Goal: Information Seeking & Learning: Learn about a topic

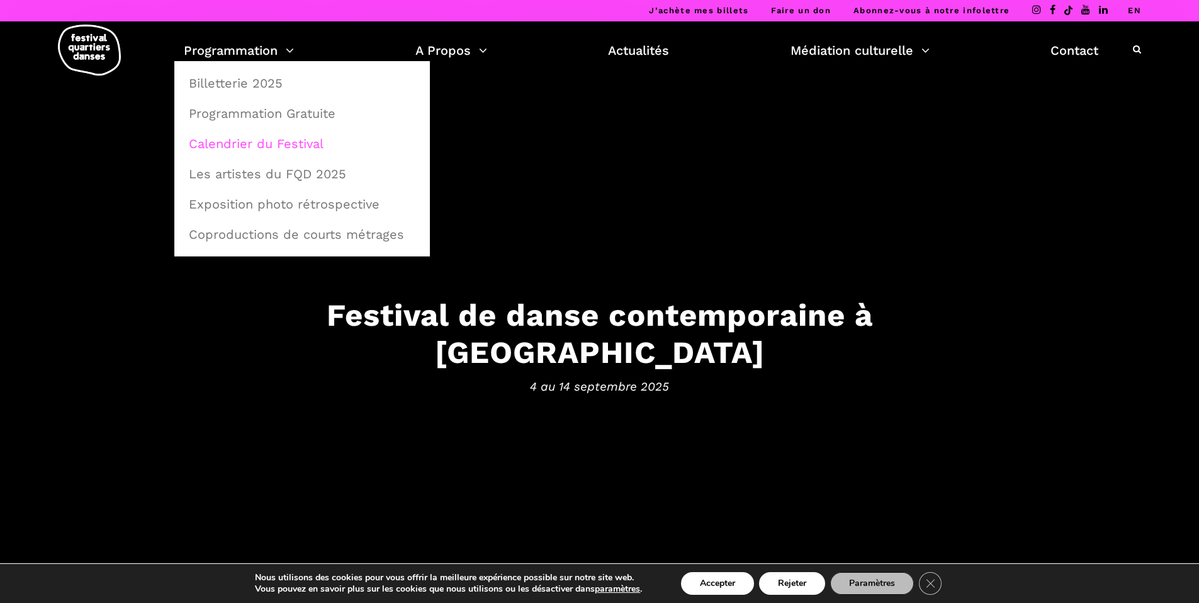
click at [271, 144] on link "Calendrier du Festival" at bounding box center [302, 143] width 242 height 29
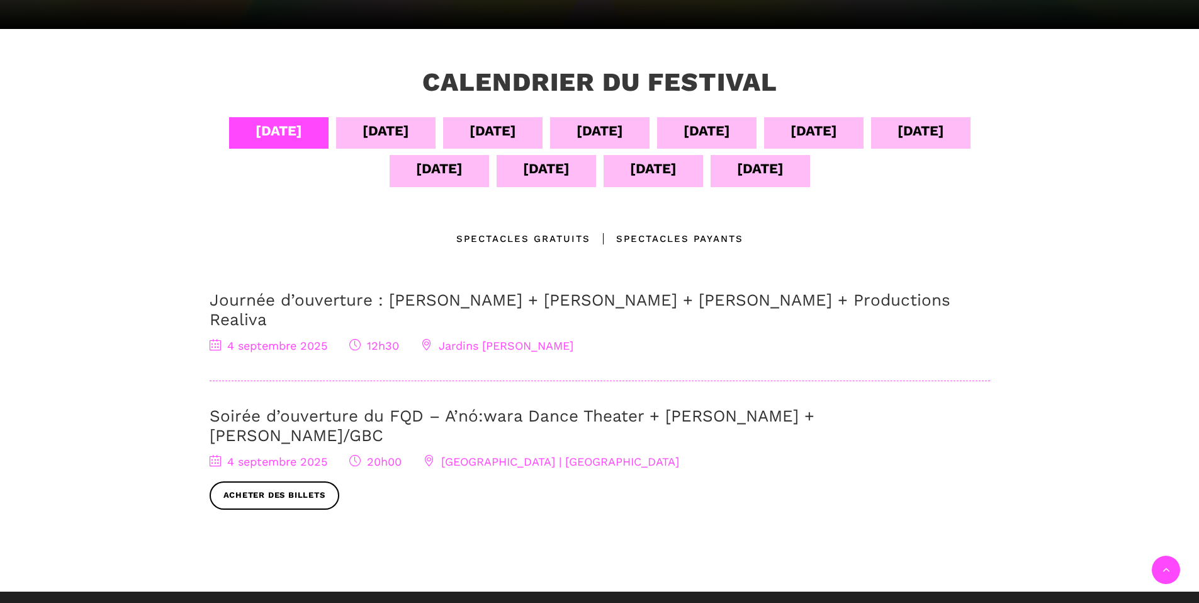
scroll to position [252, 0]
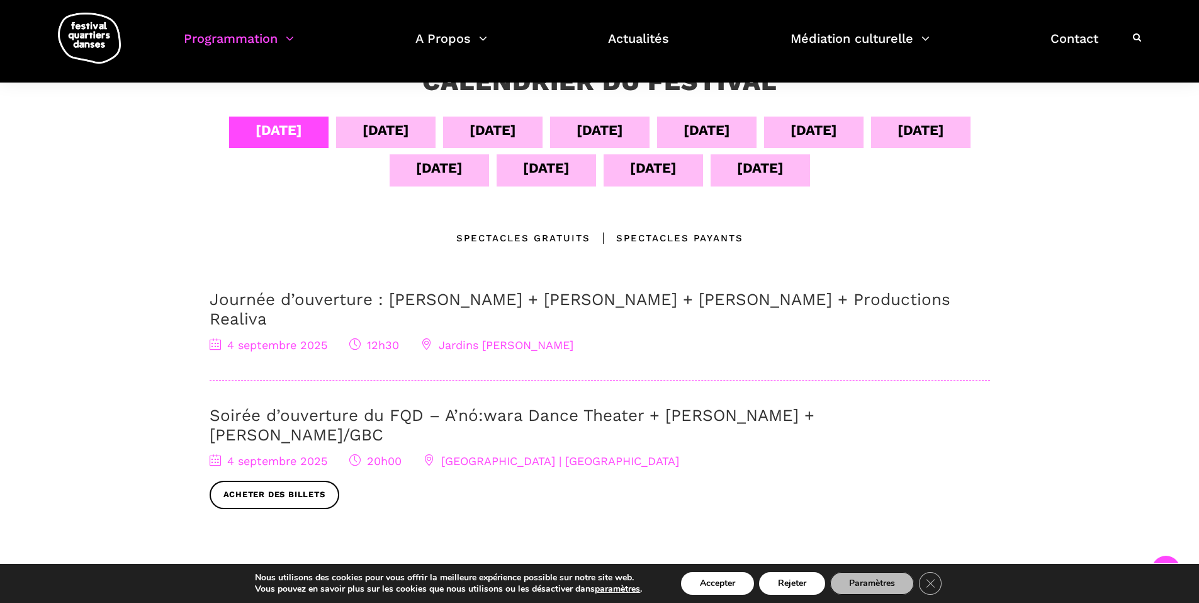
click at [385, 123] on div "[DATE]" at bounding box center [386, 130] width 47 height 22
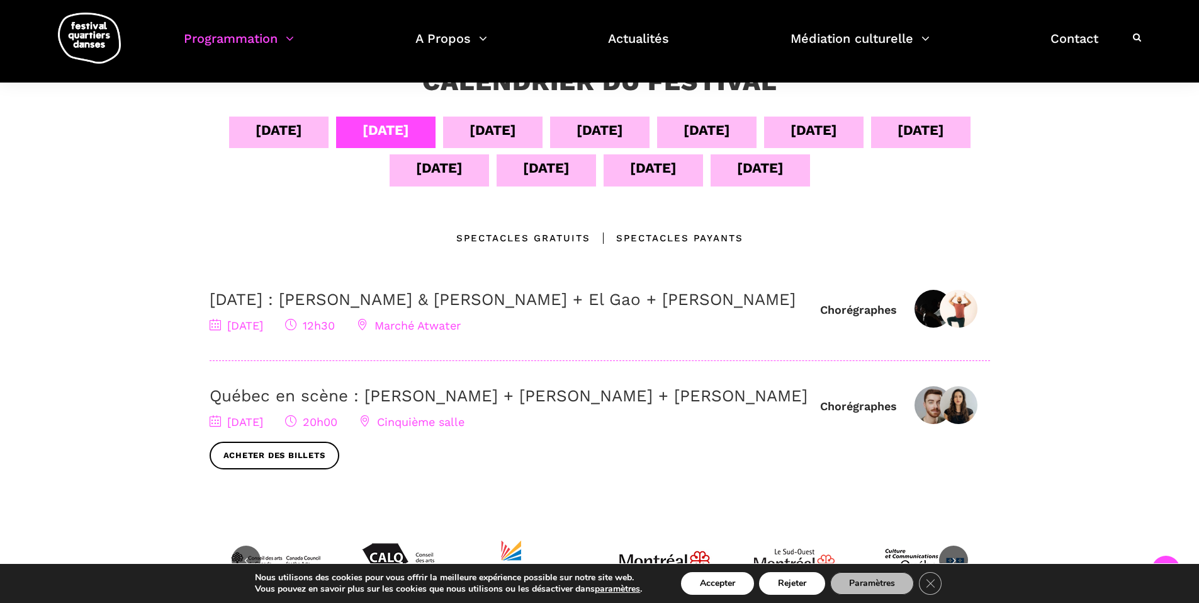
click at [271, 405] on link "Québec en scène : [PERSON_NAME] + [PERSON_NAME] + [PERSON_NAME]" at bounding box center [509, 395] width 598 height 19
click at [548, 309] on h3 "[DATE] : [PERSON_NAME] & [PERSON_NAME] + El Gao + [PERSON_NAME]" at bounding box center [509, 300] width 598 height 20
click at [484, 309] on h3 "5 septembre : Athena Lucie Assamba & Leah Danga + El Gao + Rameez Karim" at bounding box center [509, 300] width 598 height 20
click at [376, 302] on link "5 septembre : Athena Lucie Assamba & Leah Danga + El Gao + Rameez Karim" at bounding box center [503, 299] width 586 height 19
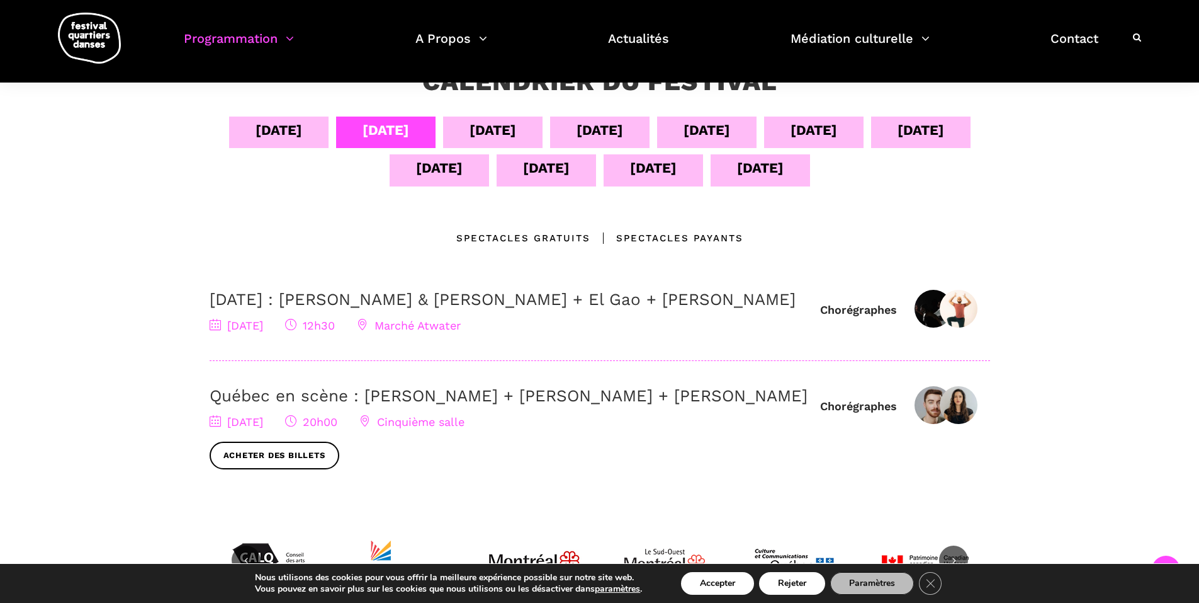
click at [509, 142] on div "06 sept" at bounding box center [492, 131] width 99 height 31
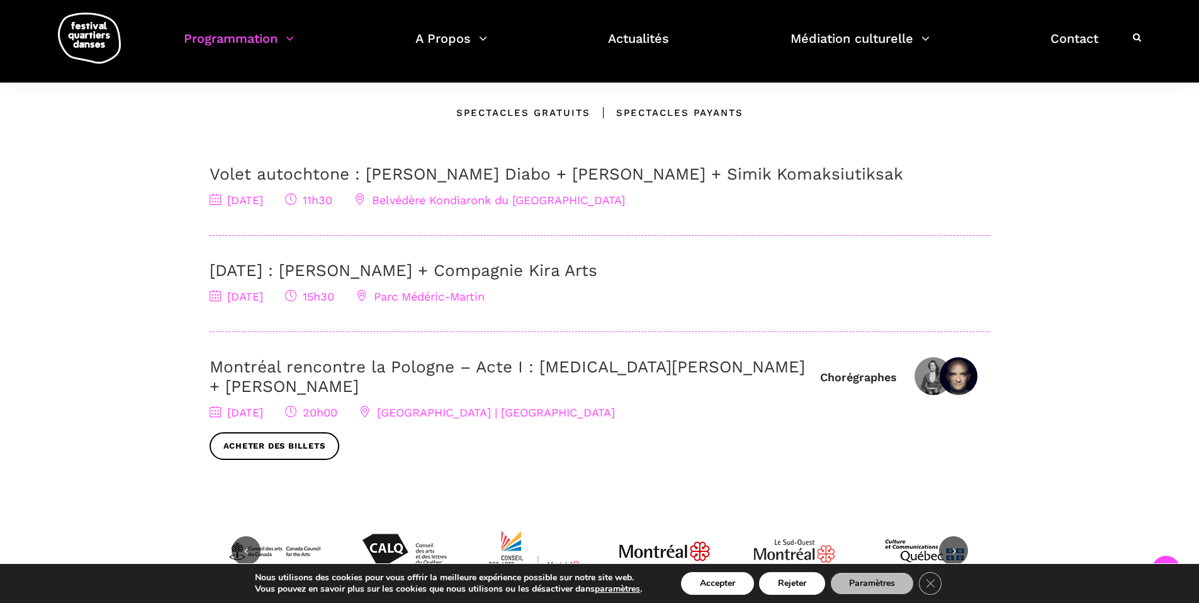
scroll to position [378, 0]
click at [476, 365] on link "Montréal rencontre la Pologne – Acte I : Kyra Jean Green + Janusz Orlik" at bounding box center [508, 375] width 596 height 38
click at [591, 301] on div "6 septembre 2025 15h30 Parc Médéric-Martin" at bounding box center [600, 296] width 781 height 18
click at [577, 273] on link "6 Septembre : Charles Brecard + Compagnie Kira Arts" at bounding box center [404, 269] width 388 height 19
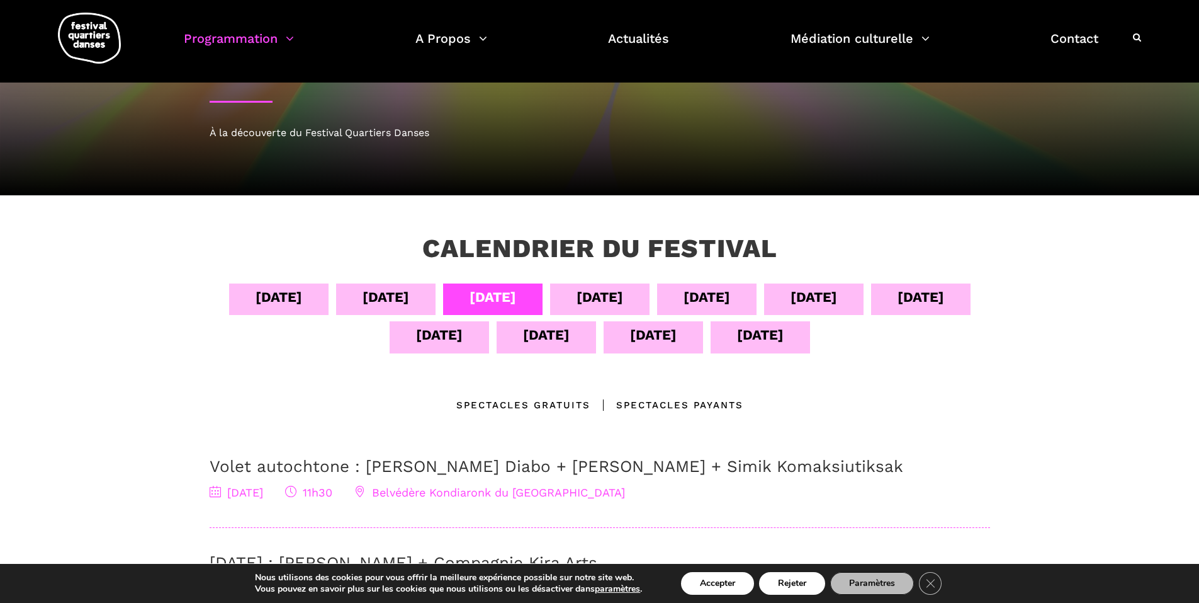
scroll to position [63, 0]
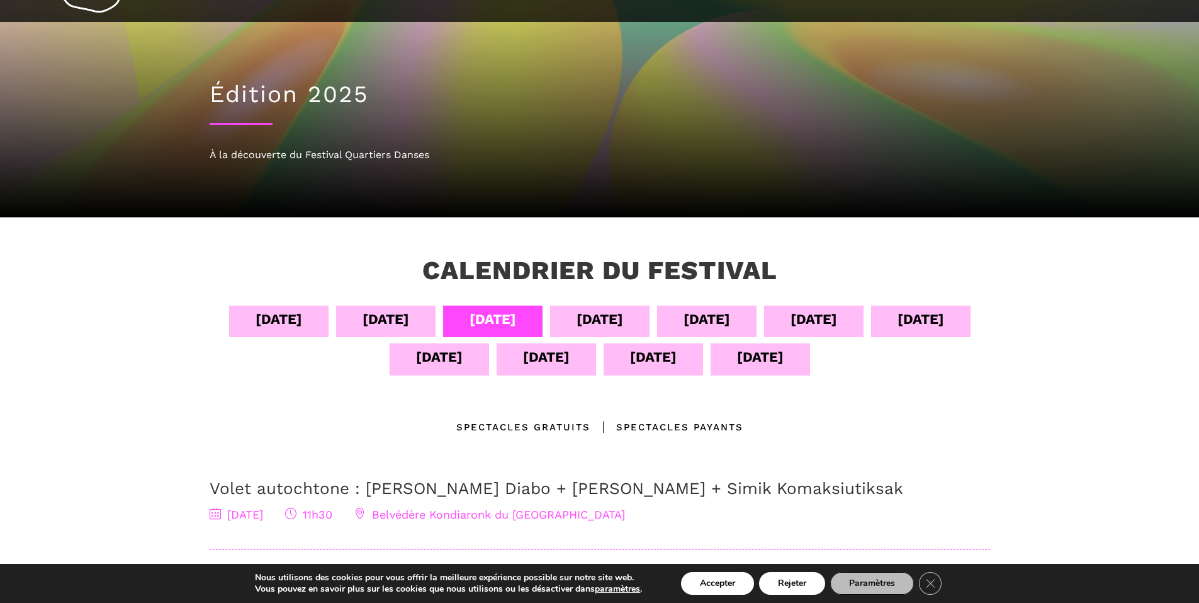
click at [638, 307] on div "07 sept" at bounding box center [599, 320] width 99 height 31
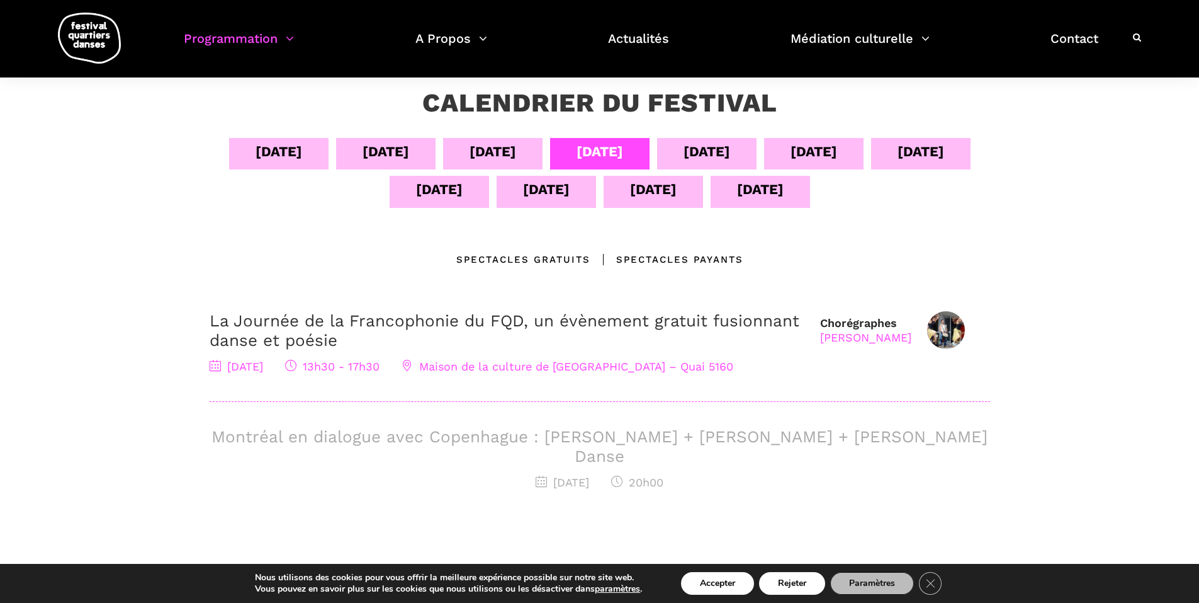
scroll to position [0, 0]
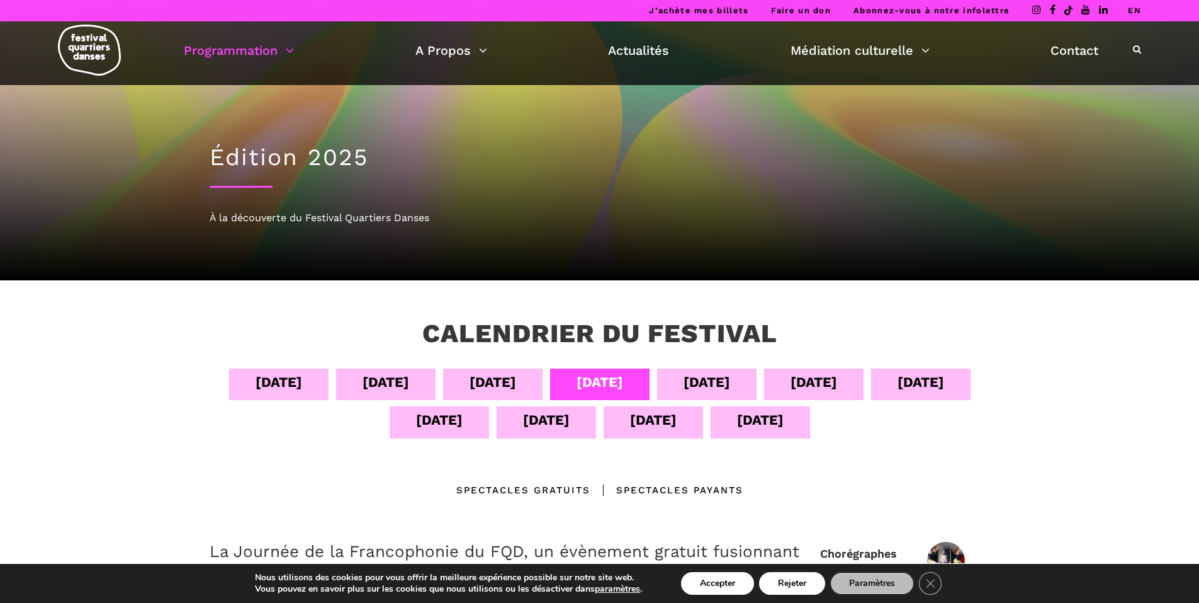
click at [700, 391] on div "08 sept" at bounding box center [707, 382] width 47 height 22
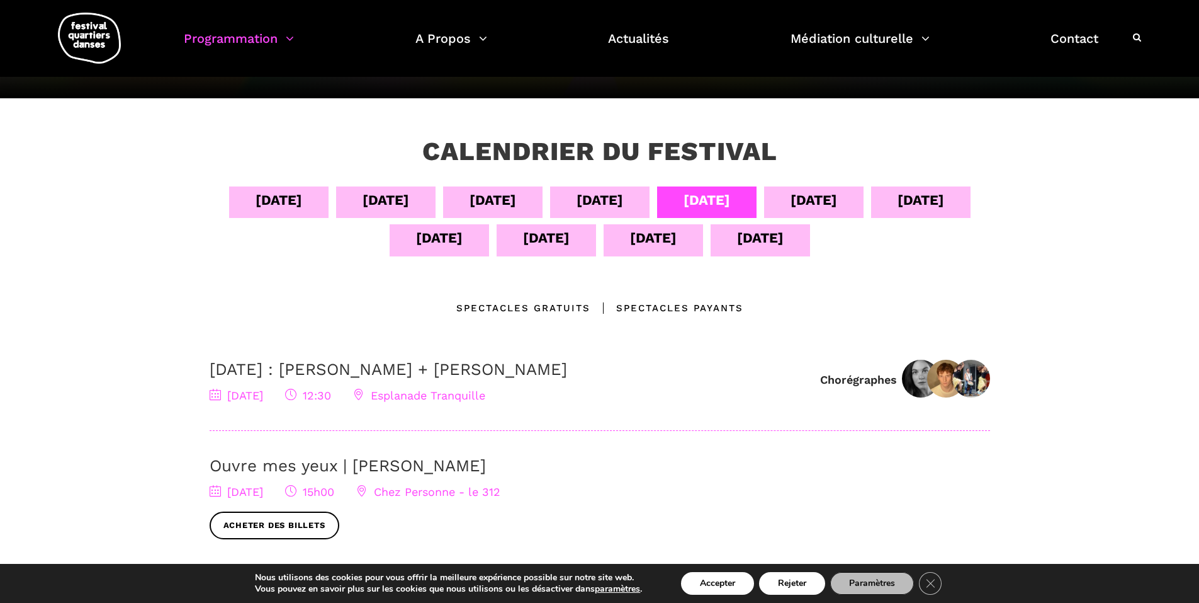
scroll to position [189, 0]
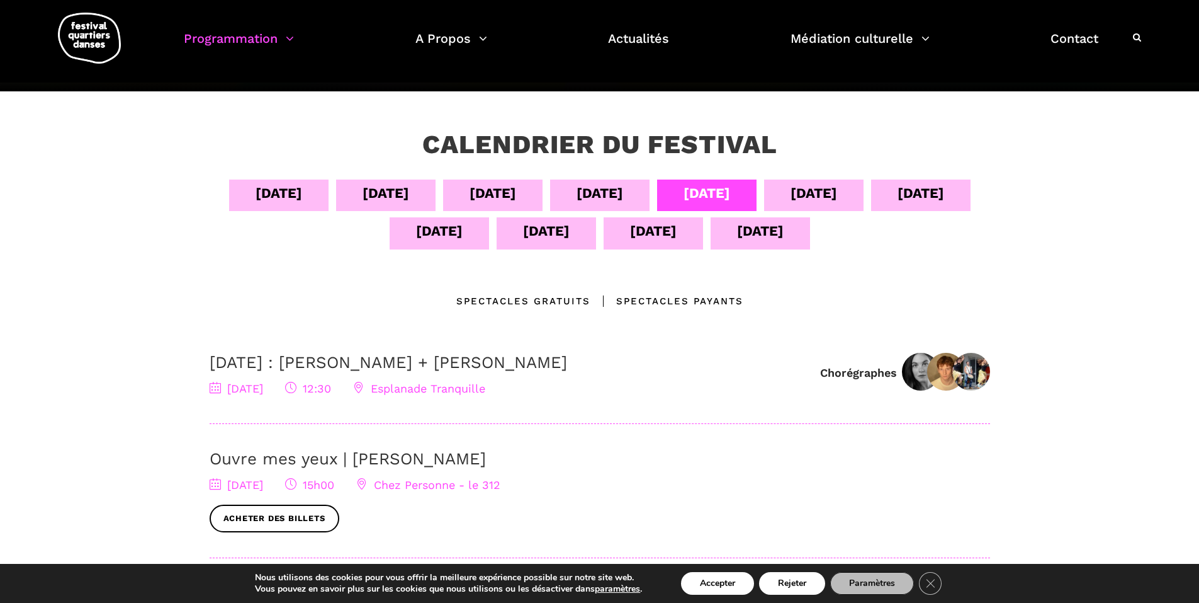
click at [792, 191] on div "09 sept" at bounding box center [813, 194] width 99 height 31
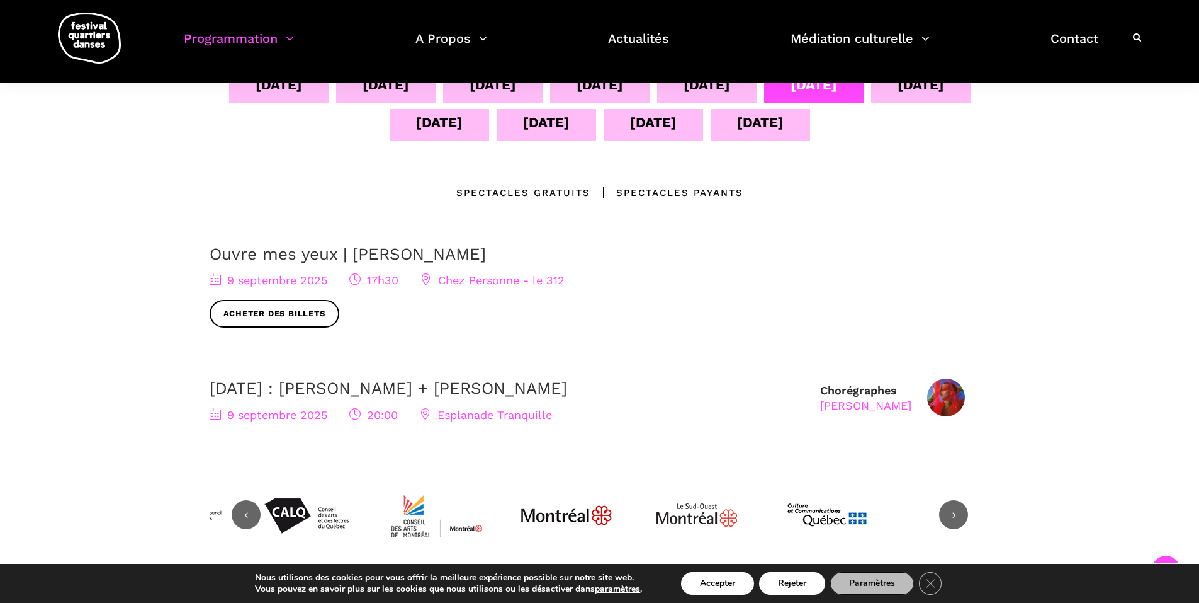
scroll to position [315, 0]
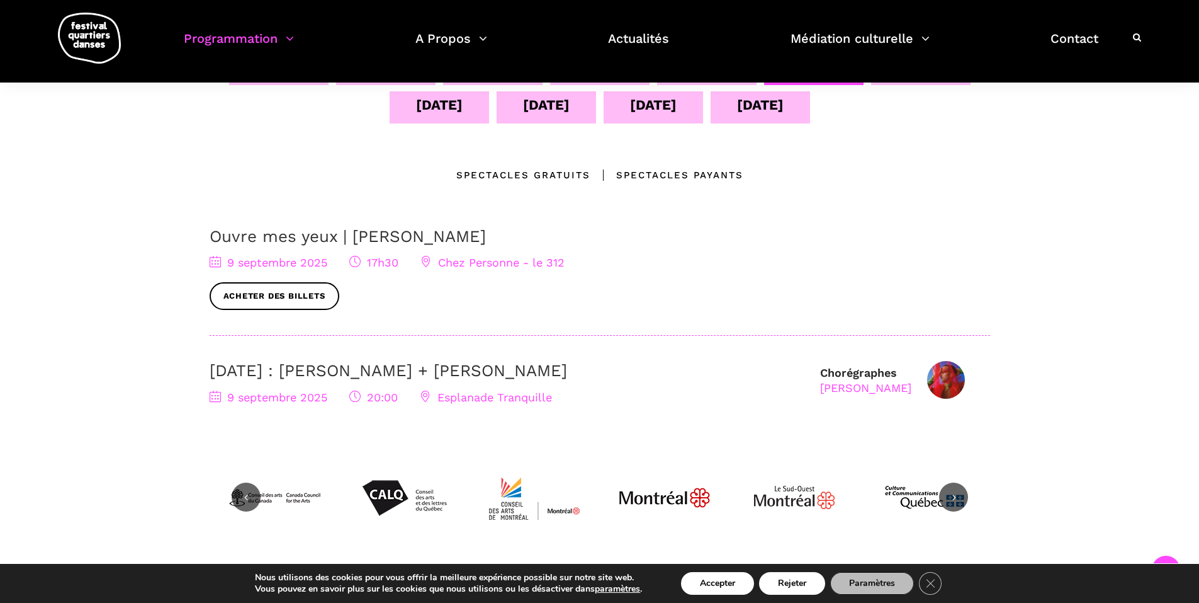
click at [439, 368] on link "9 septembre : Nicholas Bellefleur + Linus Jansner" at bounding box center [389, 370] width 358 height 19
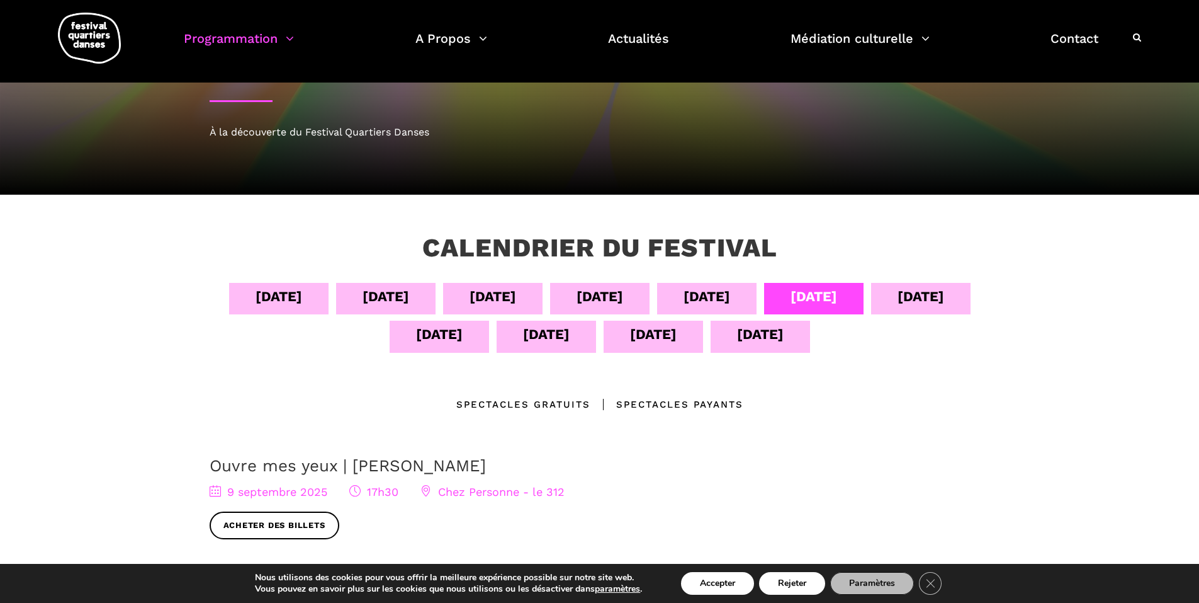
scroll to position [63, 0]
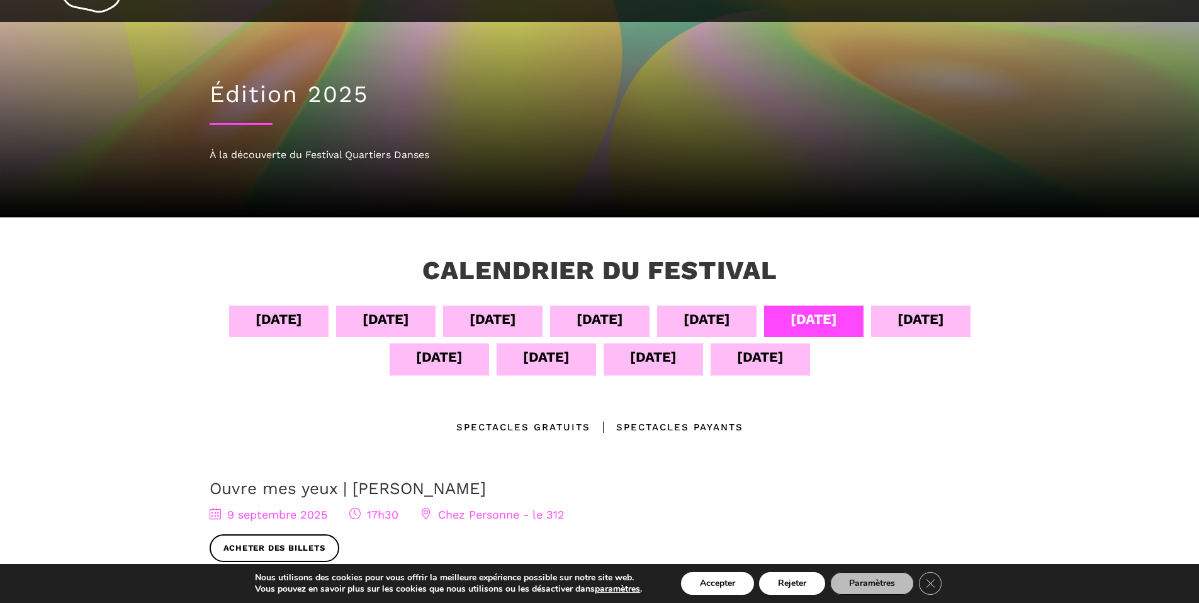
click at [922, 319] on div "10 sept" at bounding box center [921, 319] width 47 height 22
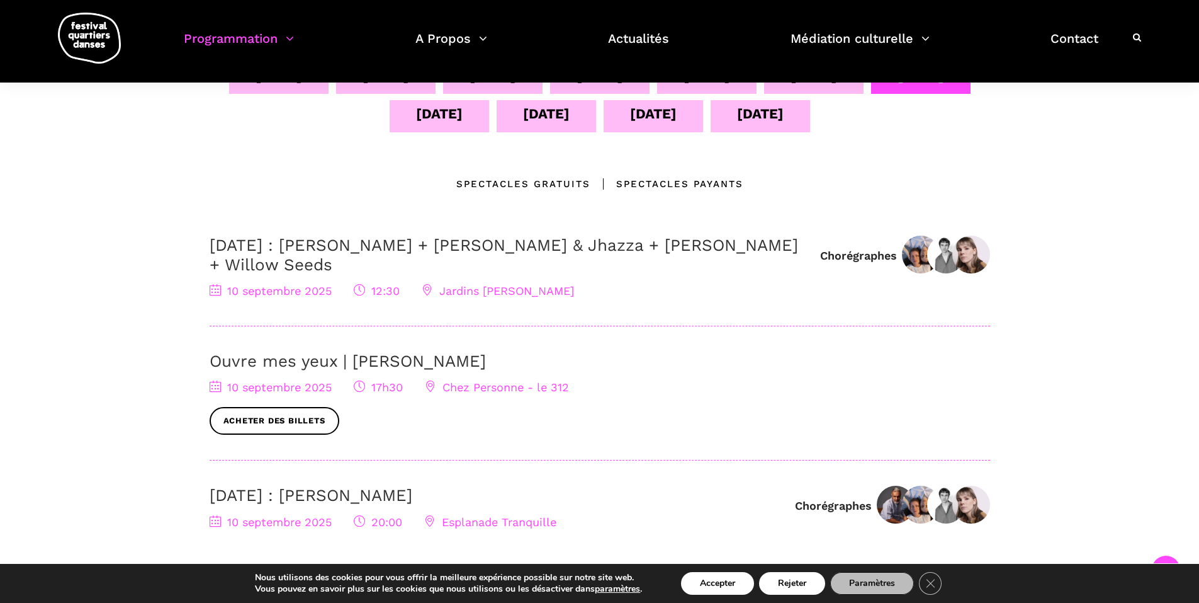
scroll to position [315, 0]
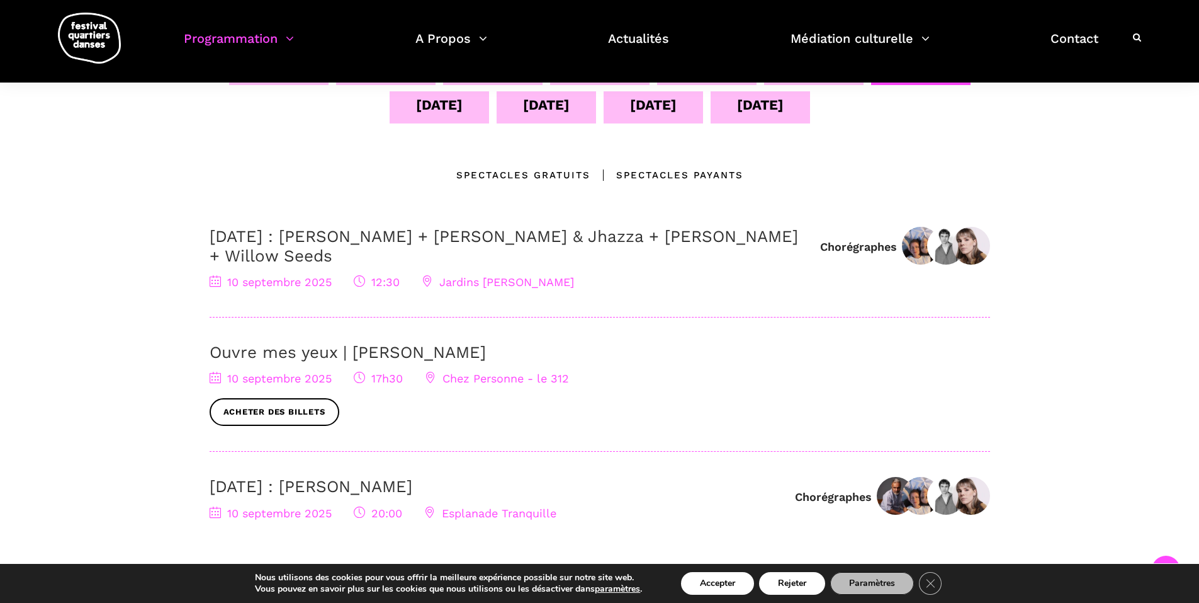
click at [647, 242] on link "10 septembre : Anna Vauquier + Lara & Jhazza + Vincent Lacasse + Willow Seeds" at bounding box center [504, 246] width 589 height 38
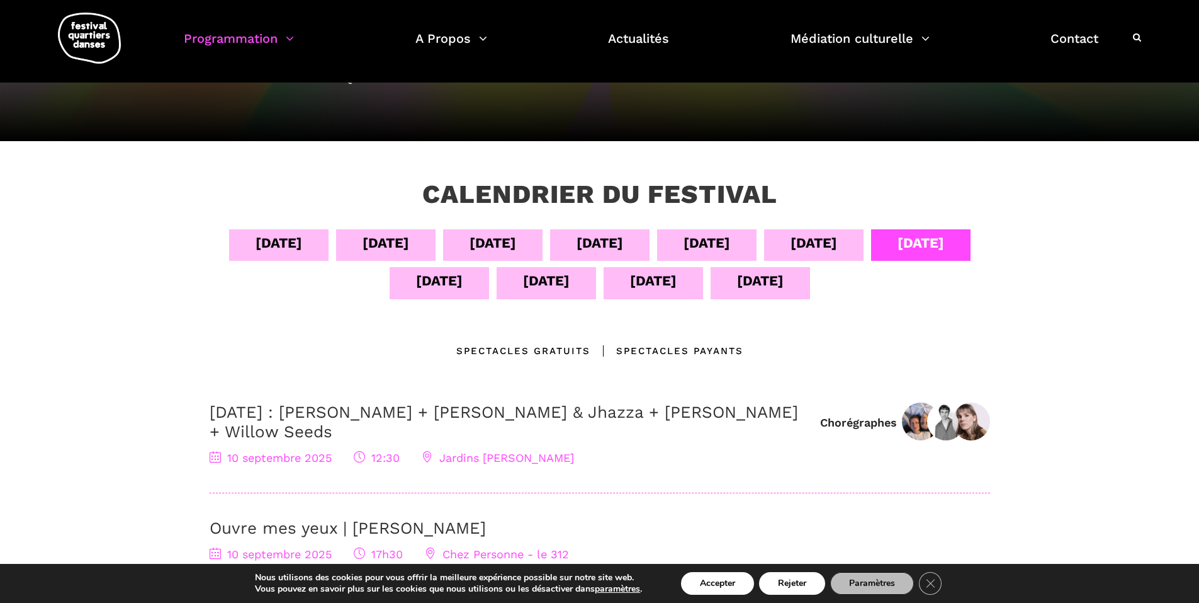
scroll to position [126, 0]
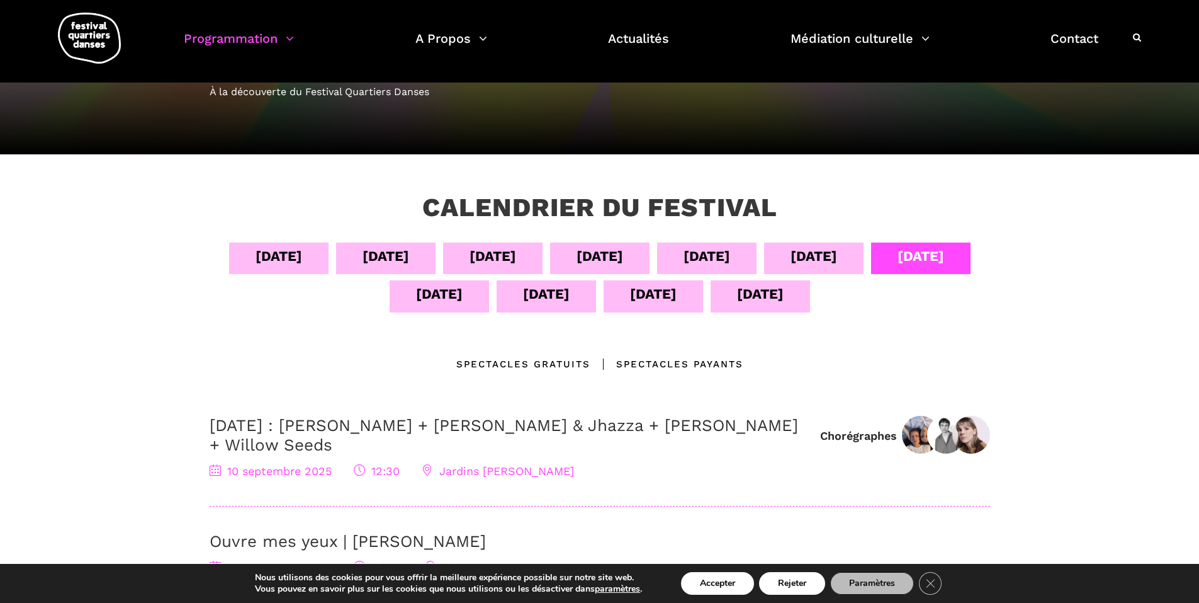
click at [433, 301] on div "11 sept" at bounding box center [439, 294] width 47 height 22
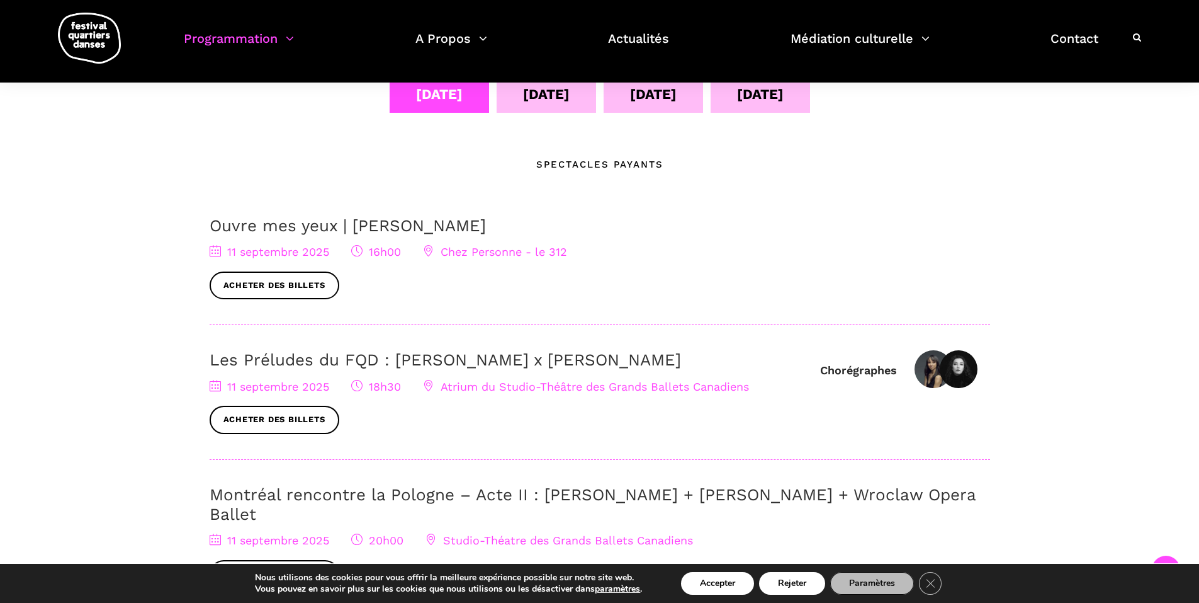
scroll to position [315, 0]
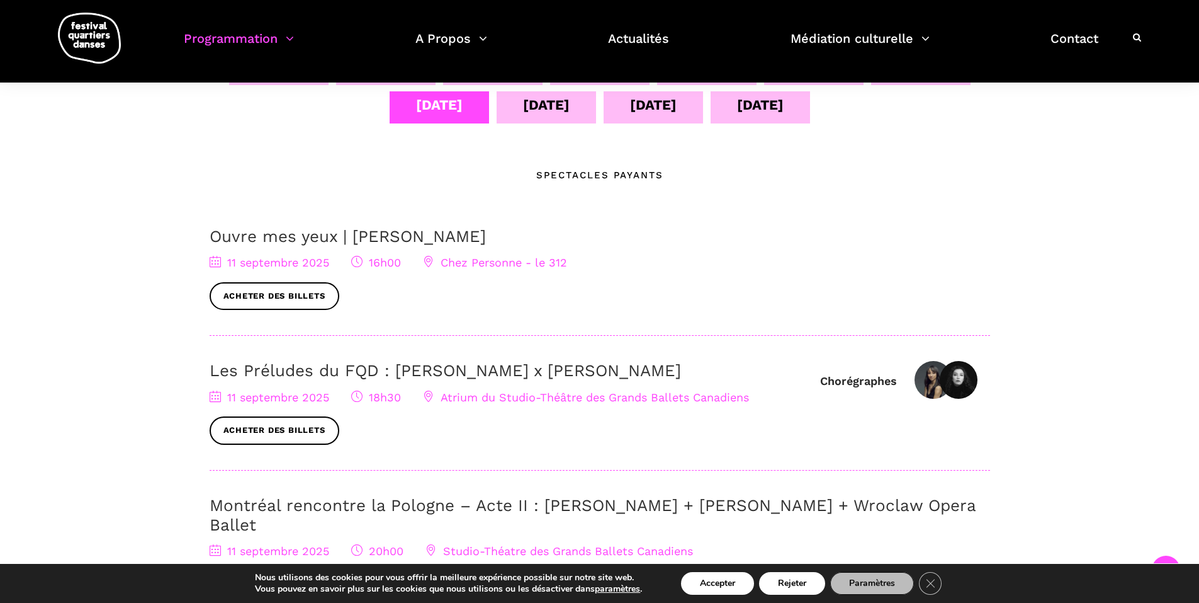
click at [541, 93] on div "12 sept" at bounding box center [546, 106] width 99 height 31
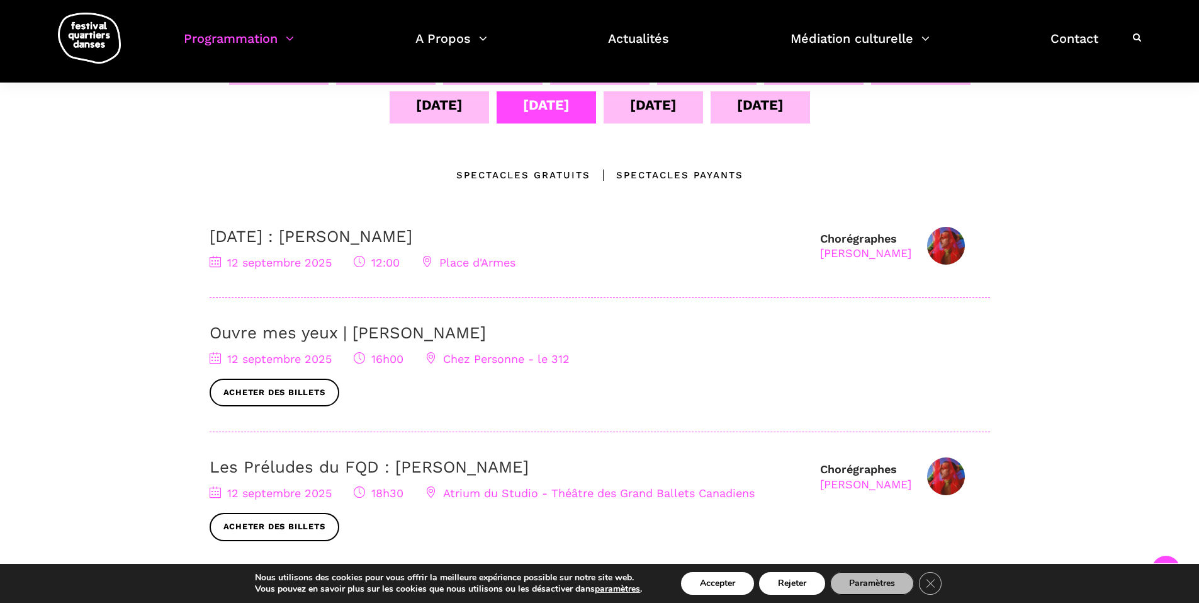
click at [412, 241] on link "12 septembre : Agata Życzkowska" at bounding box center [311, 236] width 203 height 19
click at [376, 470] on link "Les Préludes du FQD : Nicholas Bellefleur" at bounding box center [369, 466] width 319 height 19
click at [676, 105] on div "13 sept" at bounding box center [653, 105] width 47 height 22
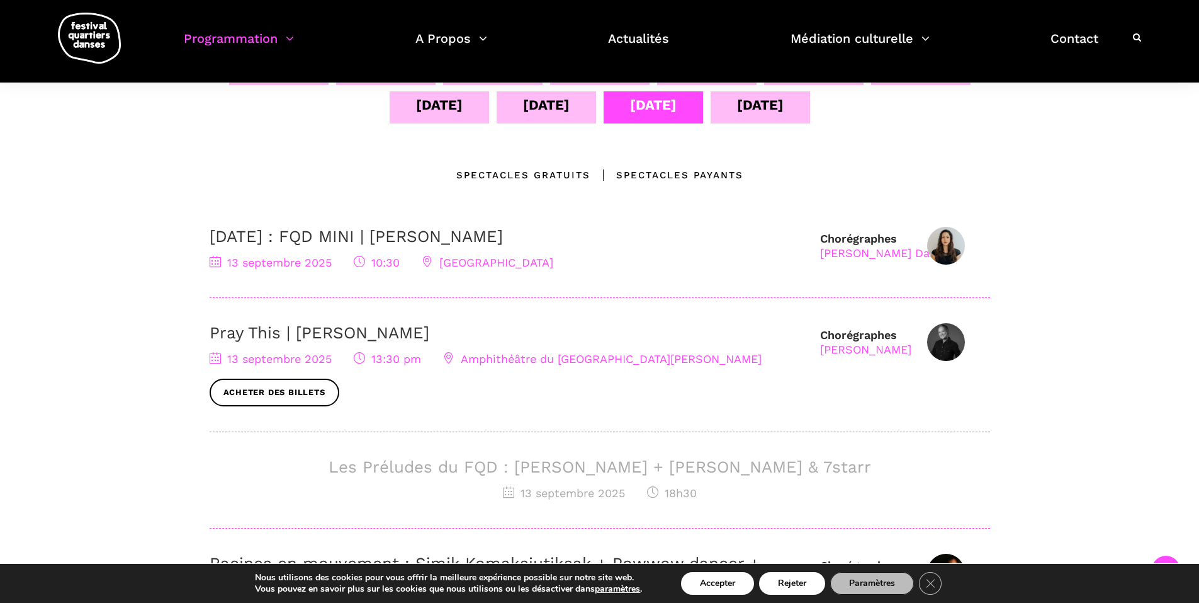
click at [468, 243] on link "13 septembre : FQD MINI | Pauline Berndsen Danse" at bounding box center [356, 236] width 293 height 19
click at [399, 323] on link "Pray This | Denise Clarke" at bounding box center [320, 332] width 220 height 19
click at [758, 96] on div "14 sept" at bounding box center [760, 105] width 47 height 22
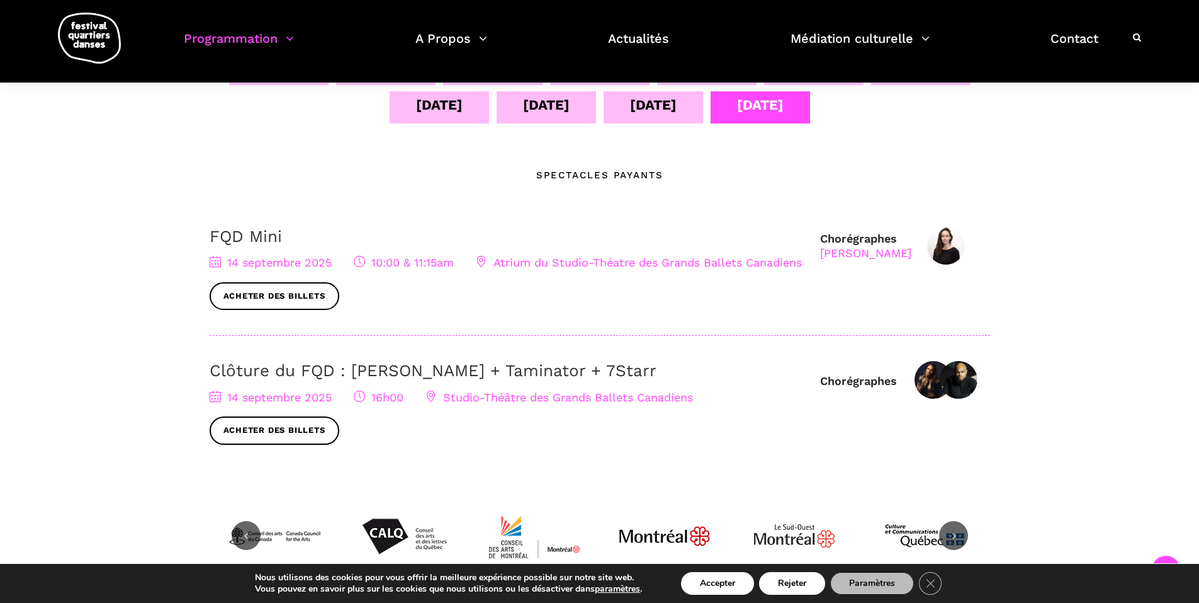
click at [273, 232] on link "FQD Mini" at bounding box center [246, 236] width 72 height 19
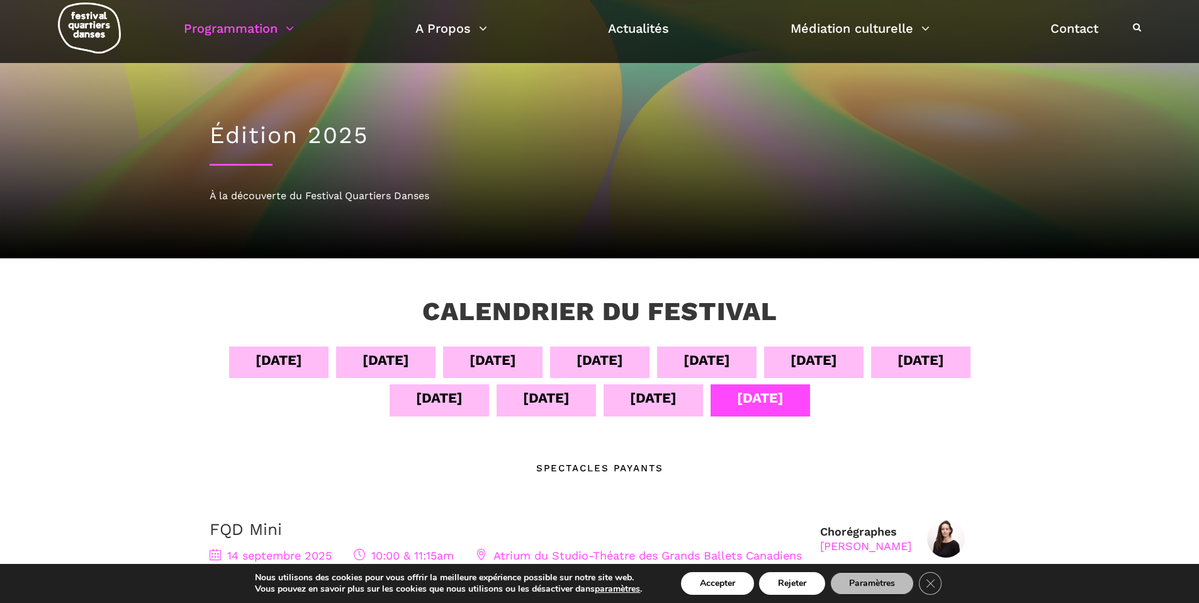
scroll to position [0, 0]
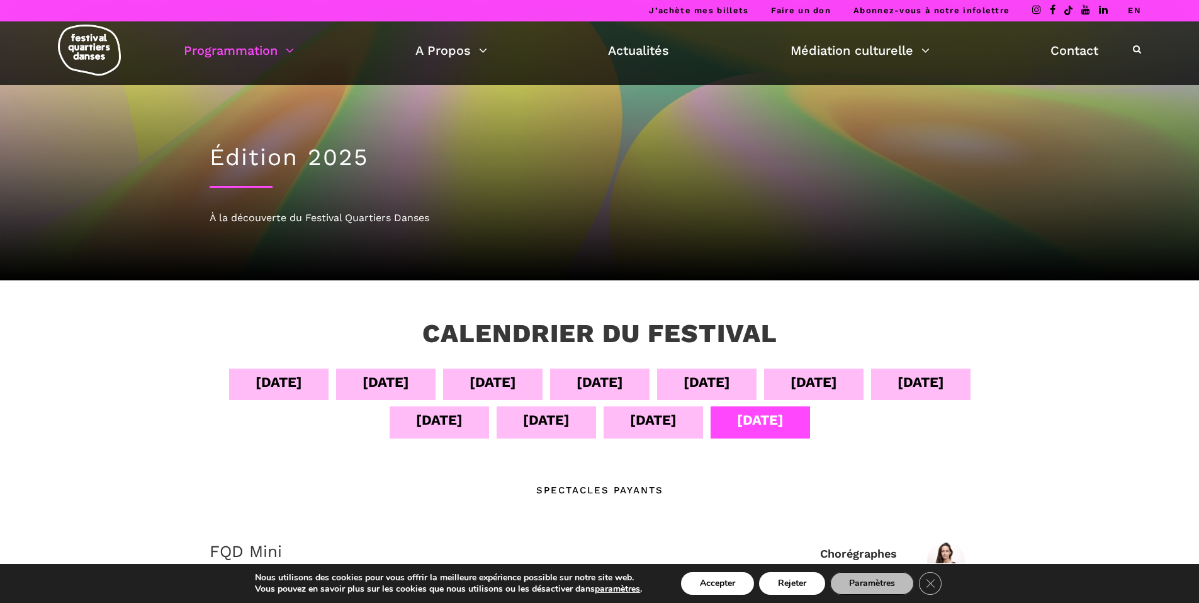
click at [110, 52] on img at bounding box center [89, 50] width 63 height 51
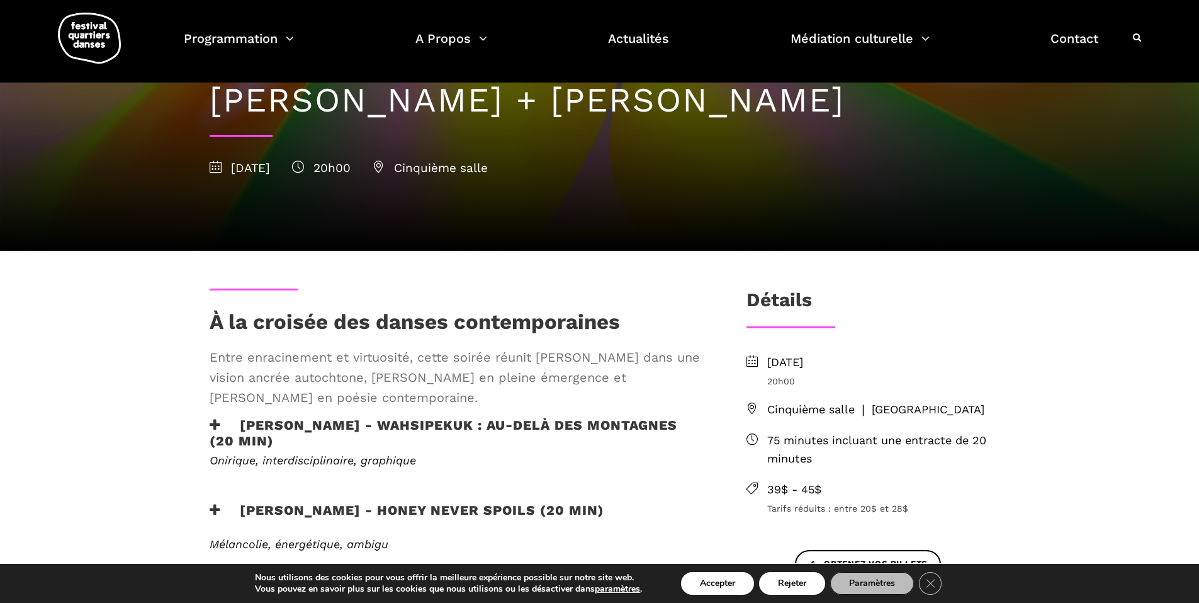
scroll to position [63, 0]
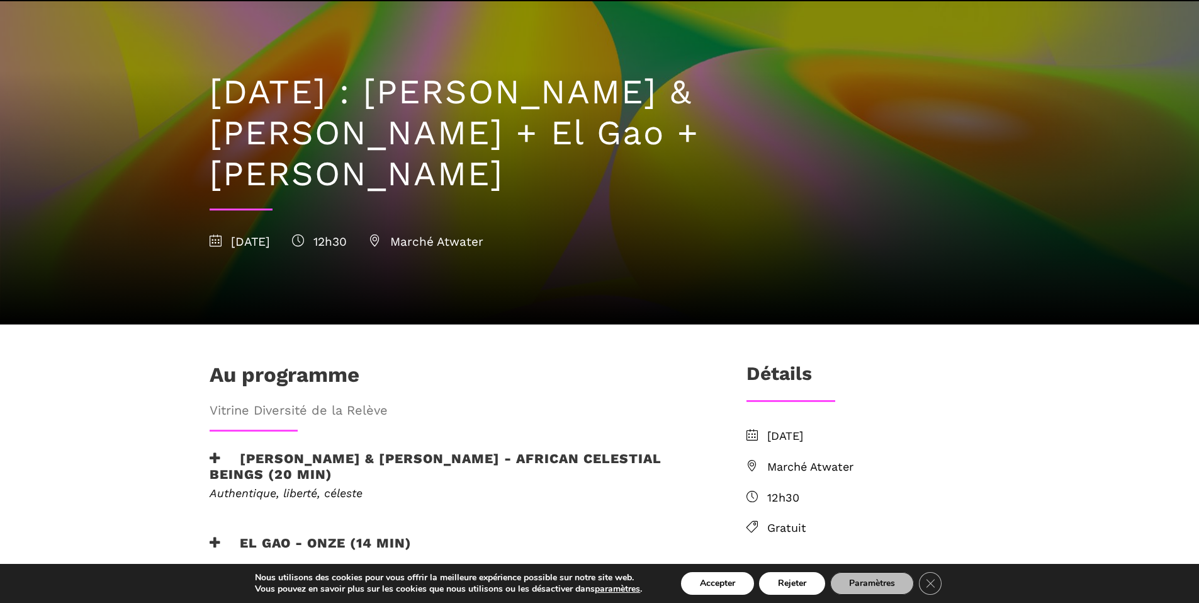
scroll to position [126, 0]
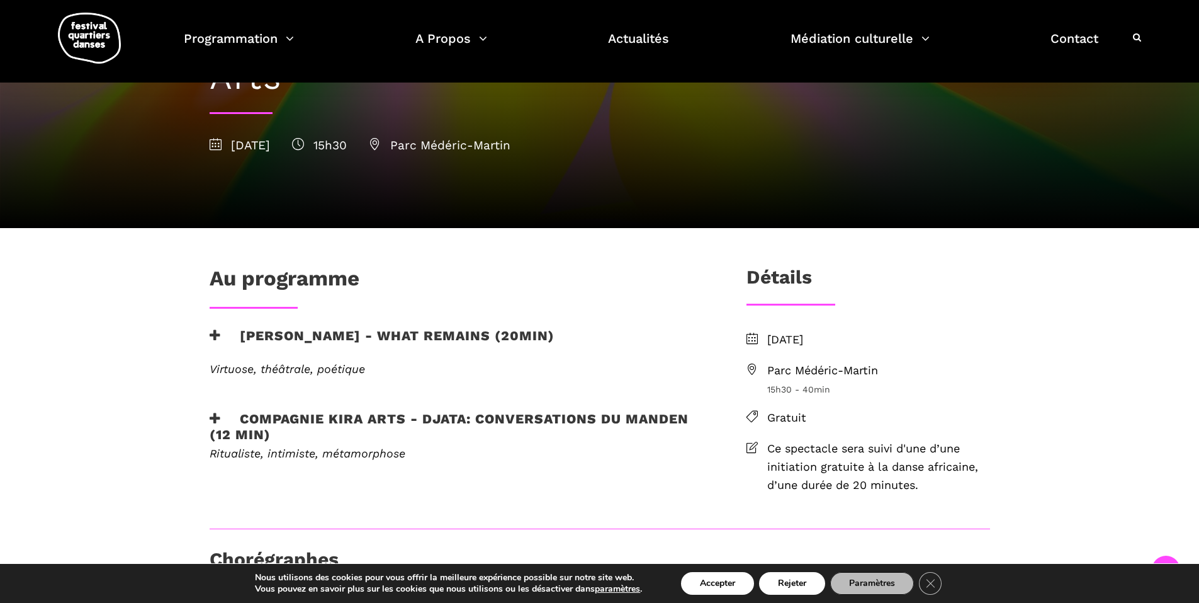
scroll to position [126, 0]
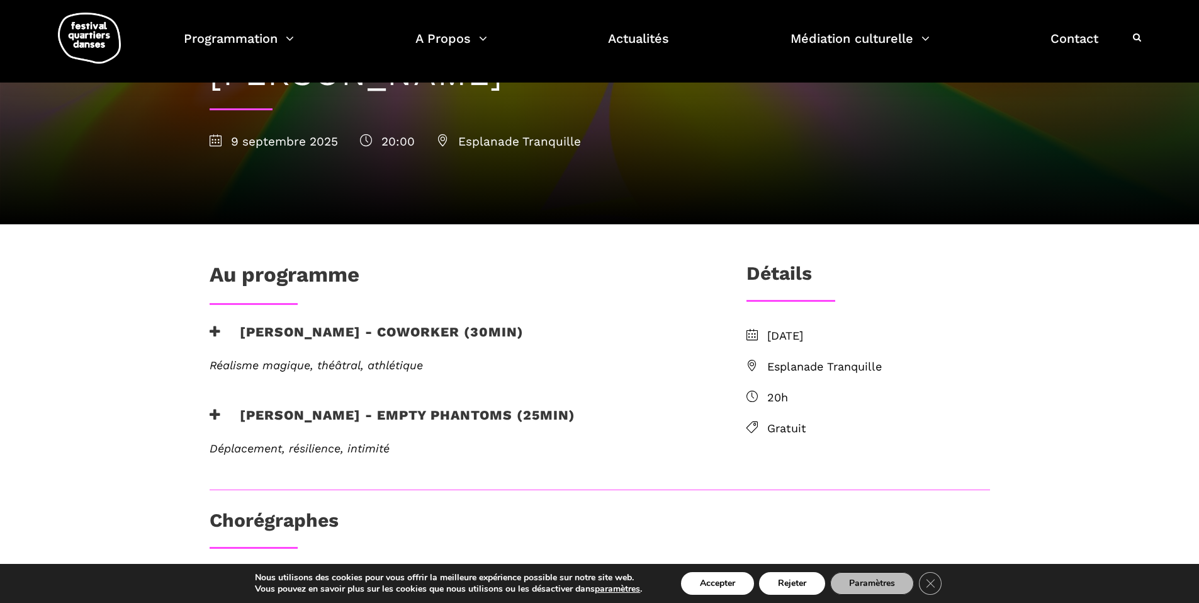
scroll to position [126, 0]
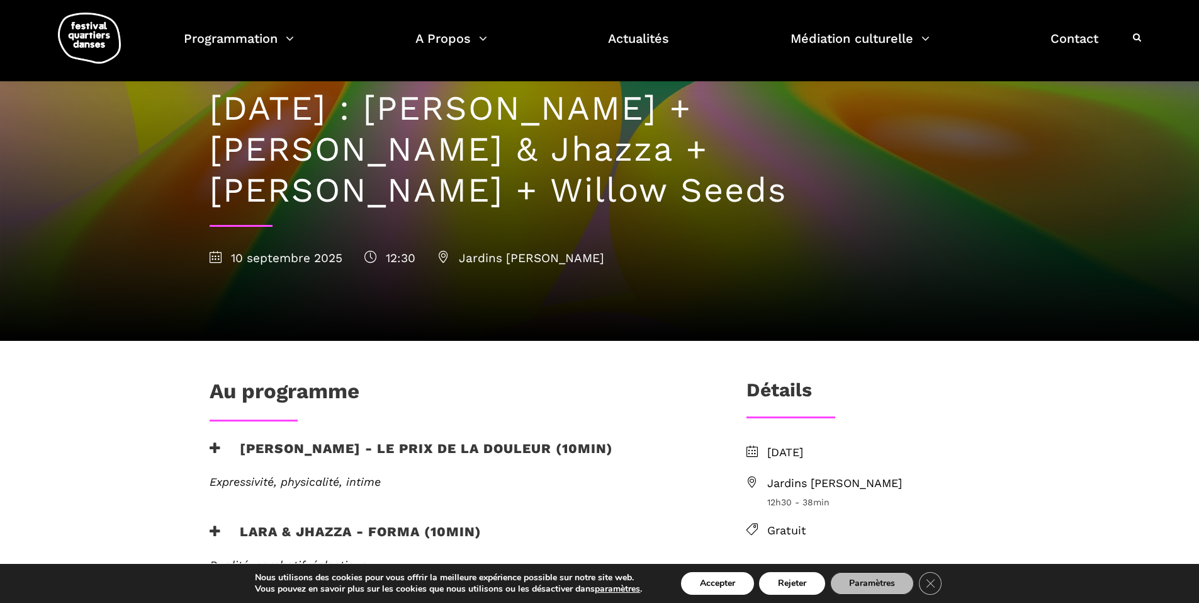
scroll to position [63, 0]
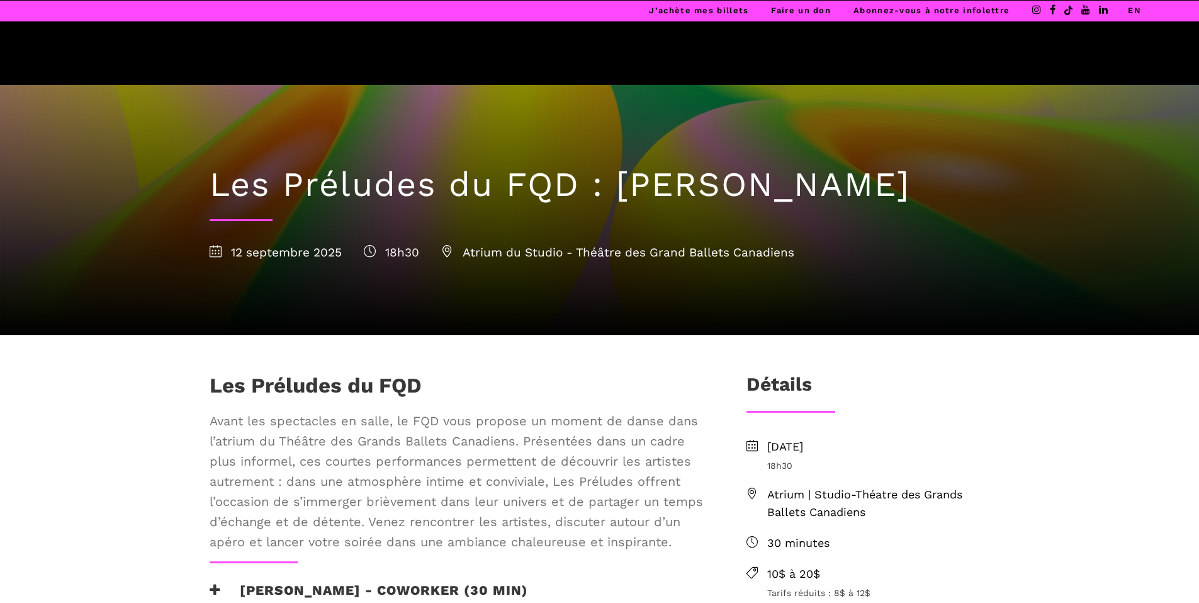
scroll to position [189, 0]
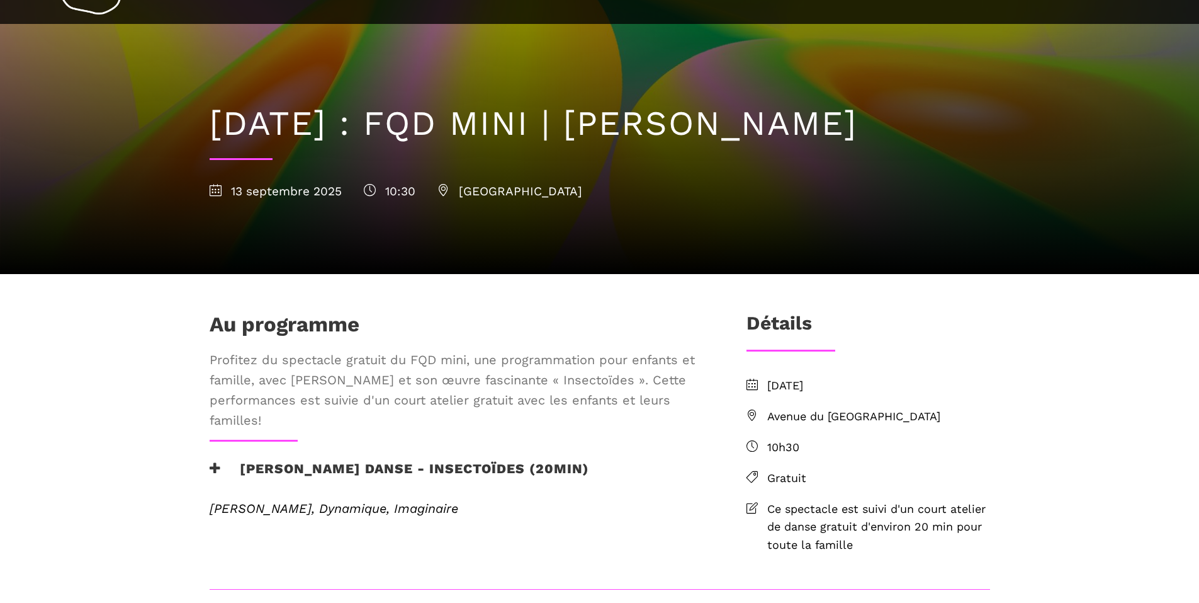
scroll to position [189, 0]
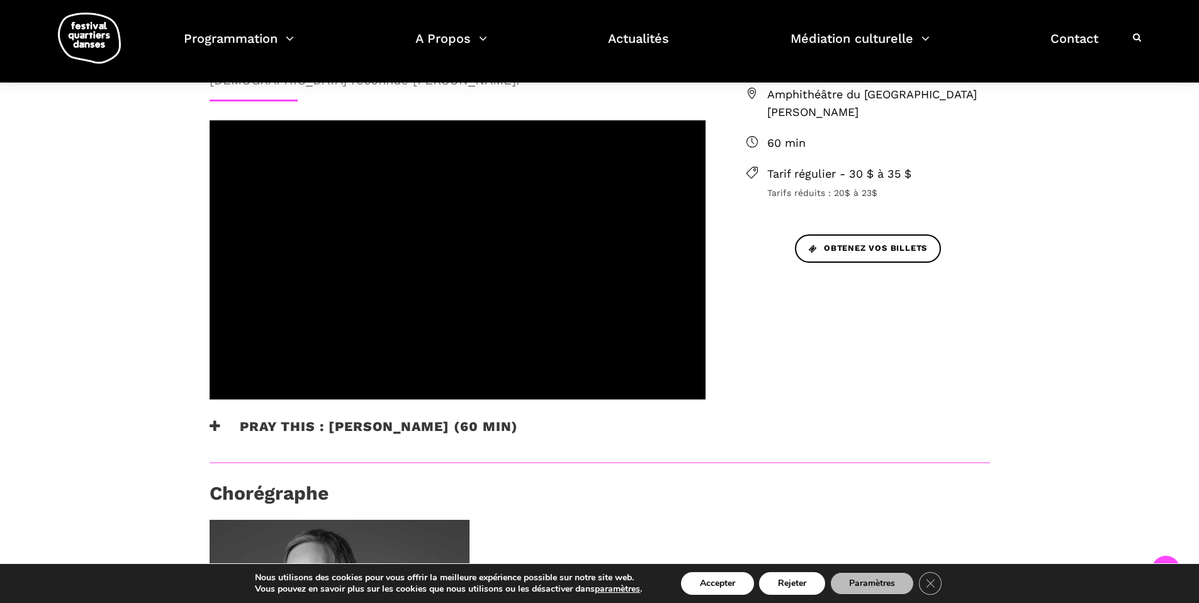
scroll to position [378, 0]
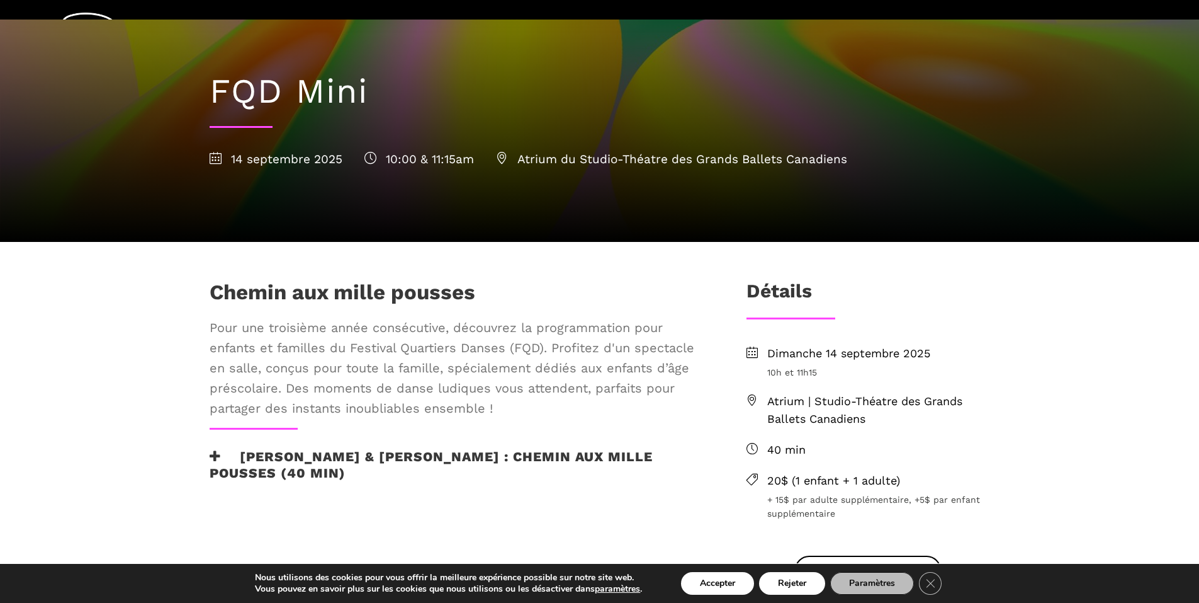
scroll to position [189, 0]
